Goal: Information Seeking & Learning: Learn about a topic

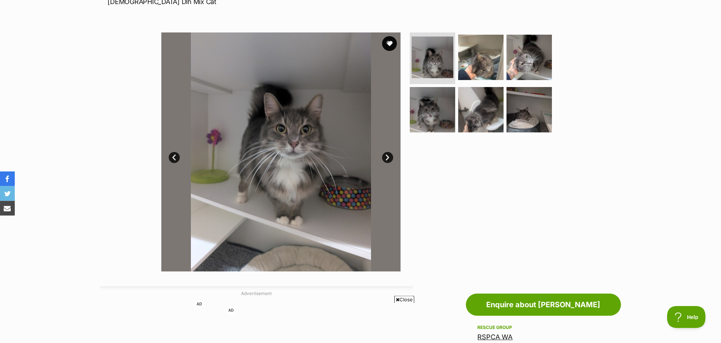
scroll to position [118, 0]
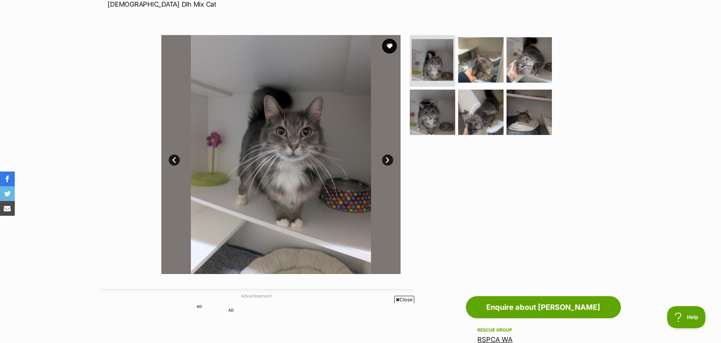
click at [386, 166] on link "Next" at bounding box center [387, 160] width 11 height 11
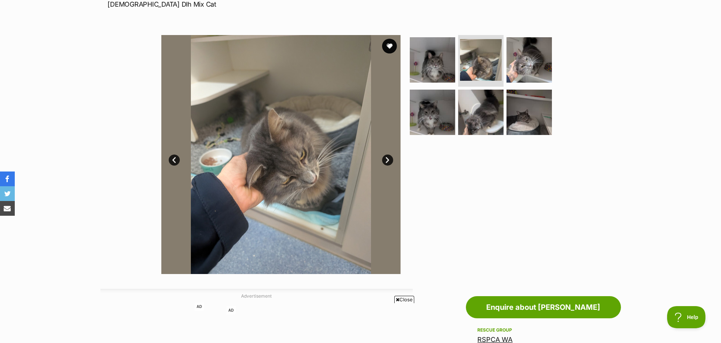
click at [386, 166] on link "Next" at bounding box center [387, 160] width 11 height 11
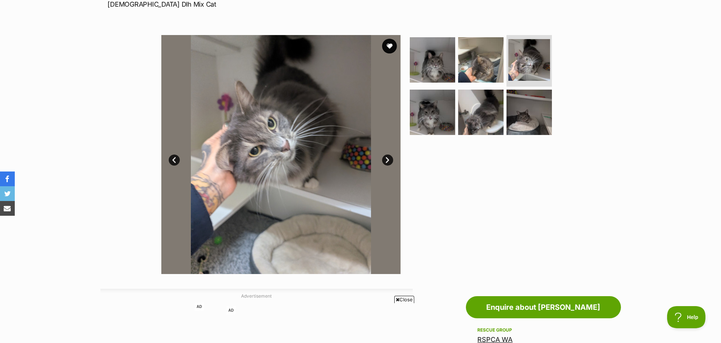
click at [386, 166] on link "Next" at bounding box center [387, 160] width 11 height 11
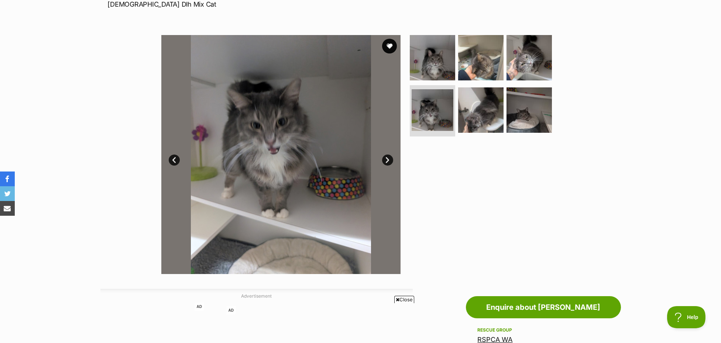
click at [386, 166] on link "Next" at bounding box center [387, 160] width 11 height 11
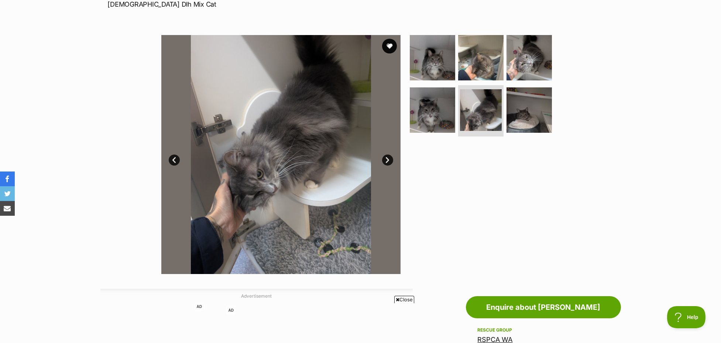
click at [386, 166] on link "Next" at bounding box center [387, 160] width 11 height 11
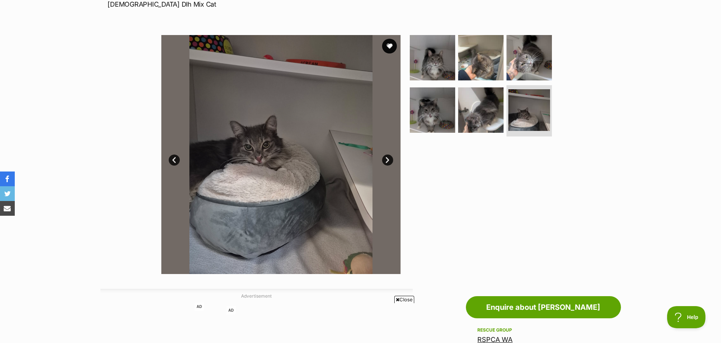
click at [386, 166] on link "Next" at bounding box center [387, 160] width 11 height 11
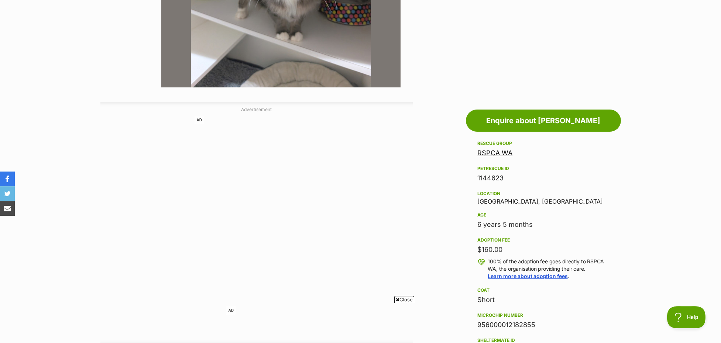
scroll to position [316, 0]
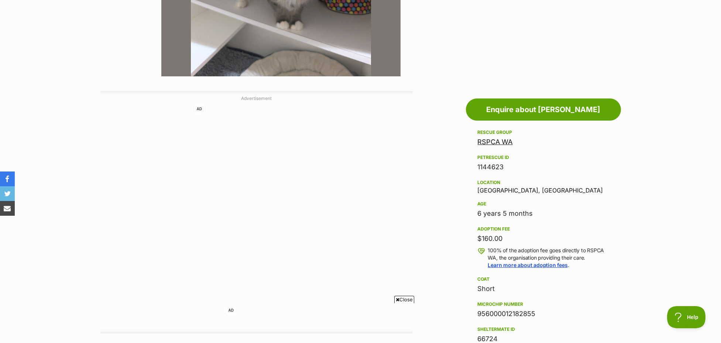
click at [403, 297] on span "Close" at bounding box center [404, 299] width 20 height 7
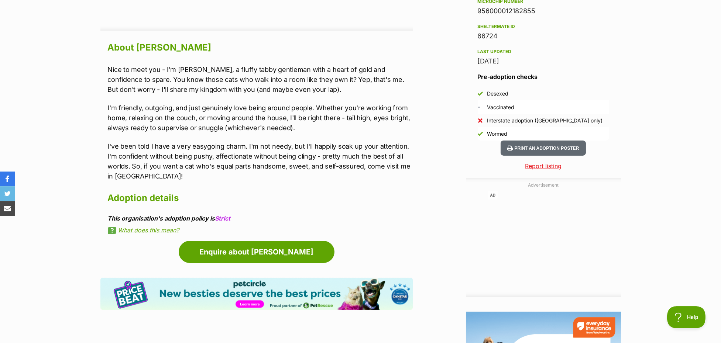
scroll to position [633, 0]
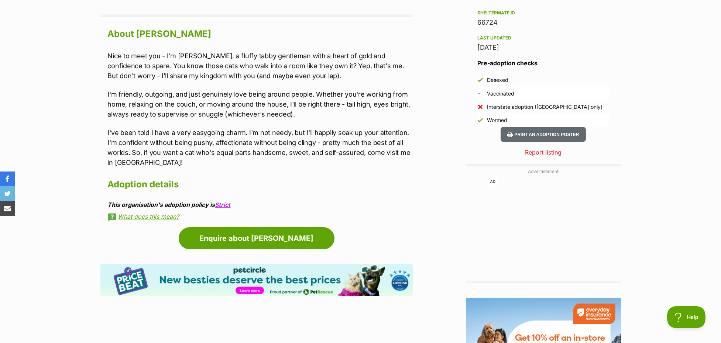
click at [151, 220] on link "What does this mean?" at bounding box center [260, 216] width 305 height 7
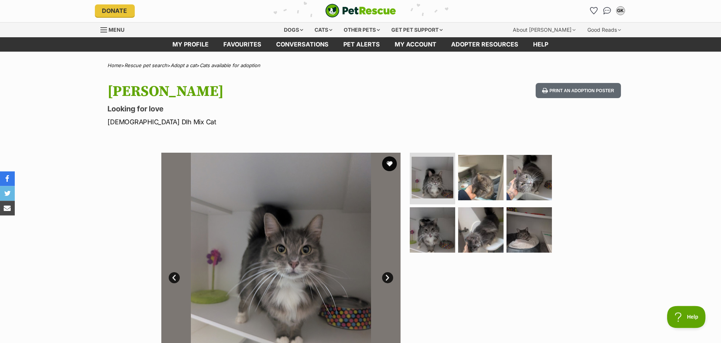
scroll to position [0, 0]
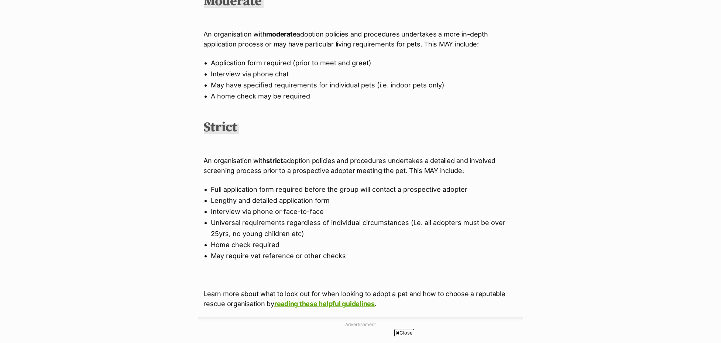
scroll to position [435, 0]
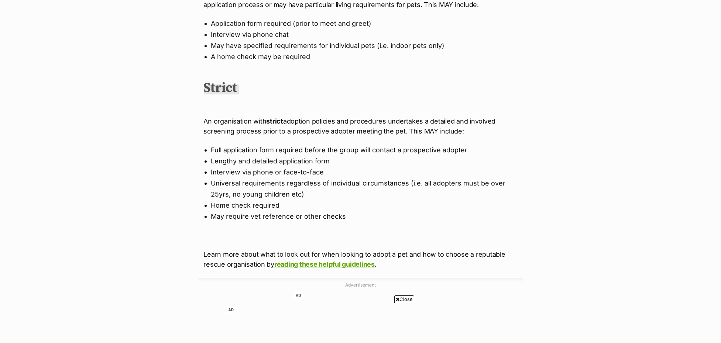
click at [405, 300] on span "Close" at bounding box center [404, 299] width 20 height 7
